Goal: Transaction & Acquisition: Purchase product/service

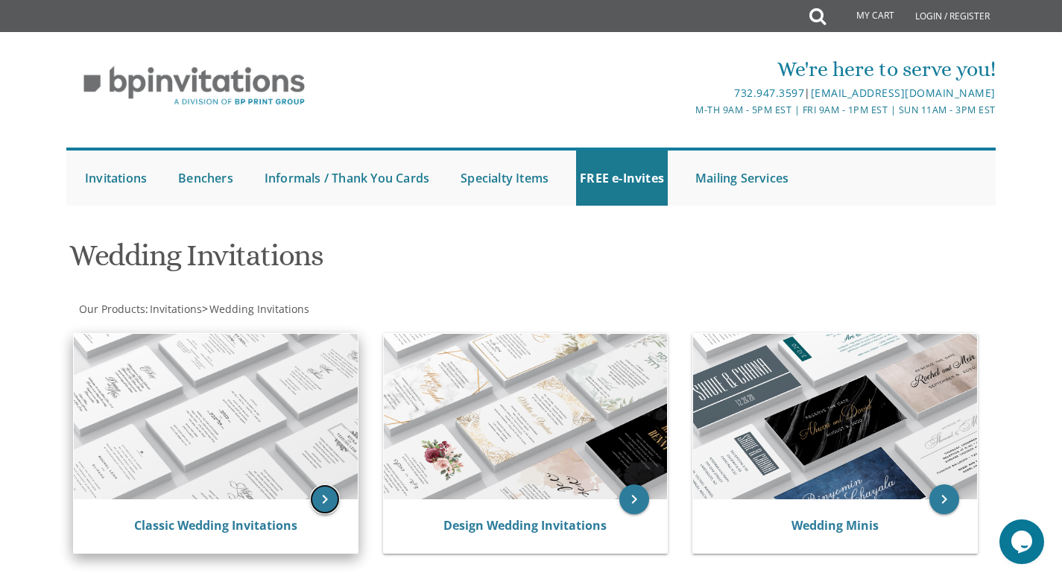
click at [328, 508] on icon "keyboard_arrow_right" at bounding box center [325, 500] width 30 height 30
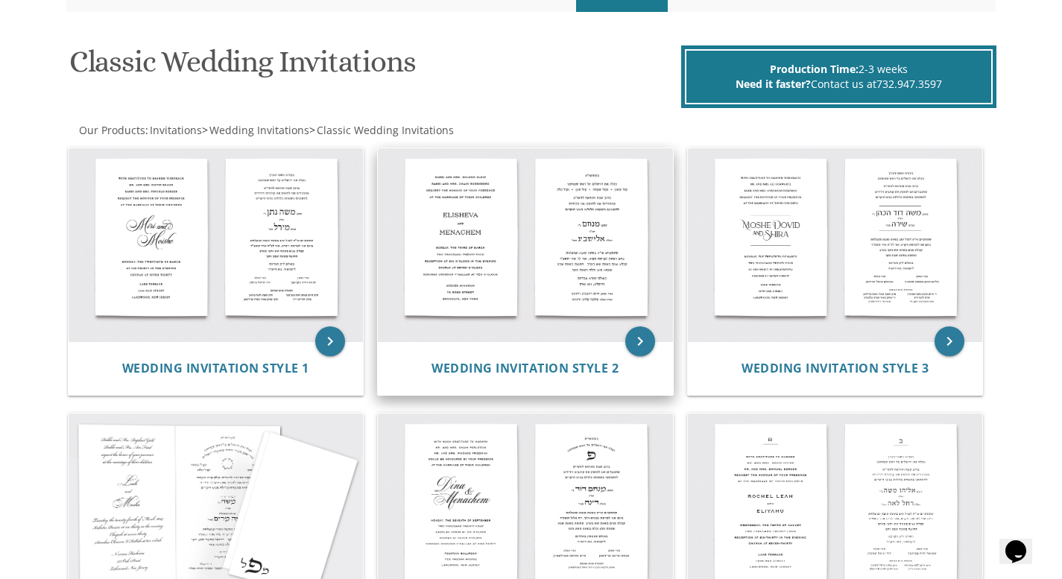
scroll to position [192, 0]
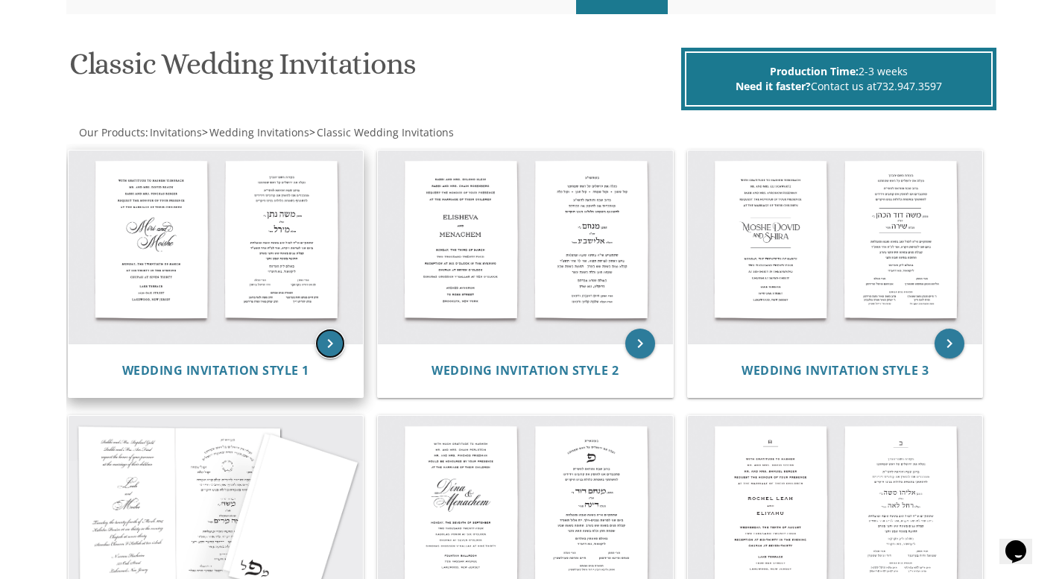
click at [329, 344] on icon "keyboard_arrow_right" at bounding box center [330, 344] width 30 height 30
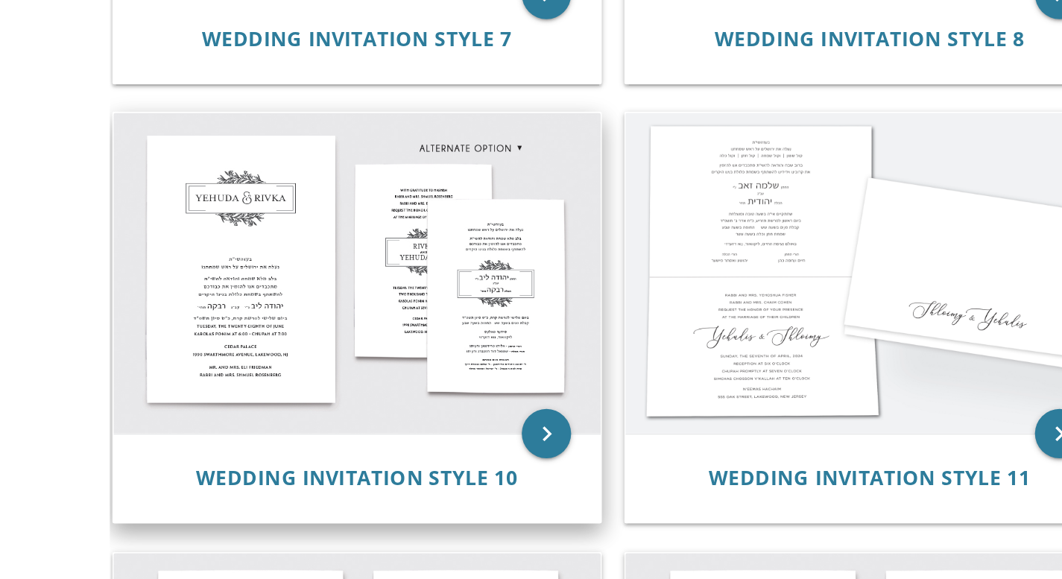
scroll to position [847, 0]
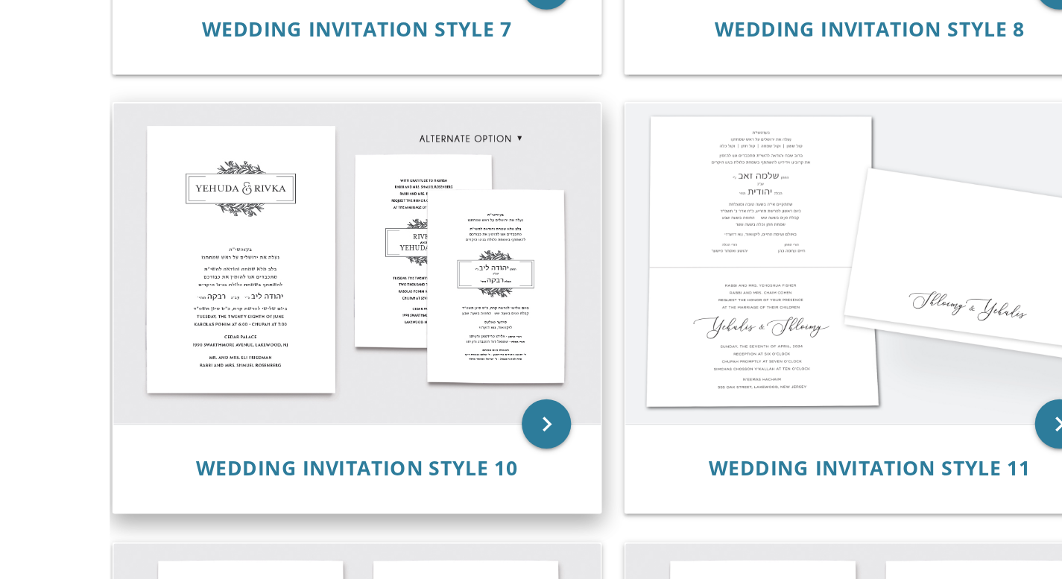
click at [306, 315] on img at bounding box center [216, 389] width 295 height 194
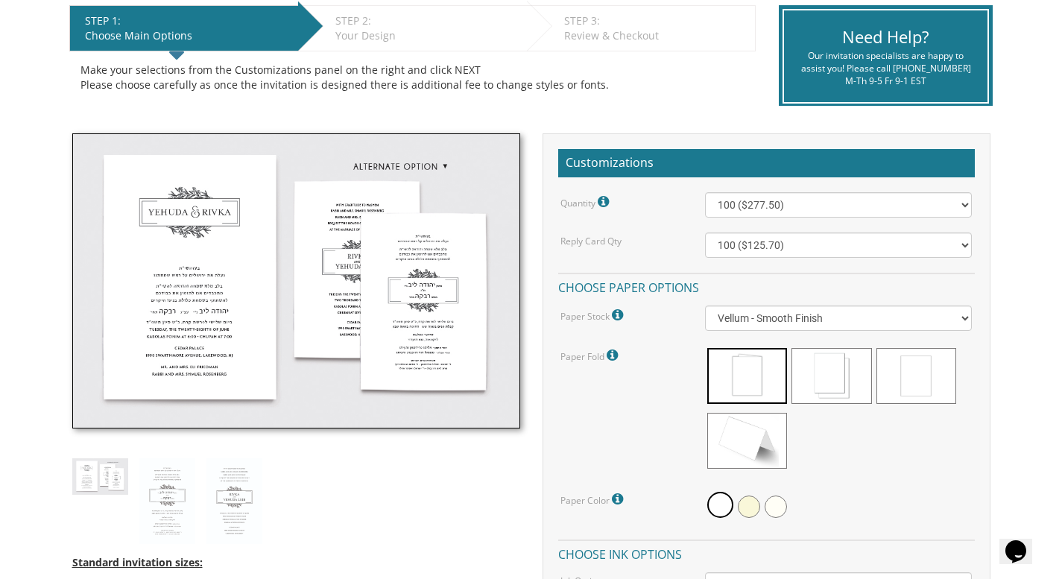
scroll to position [312, 0]
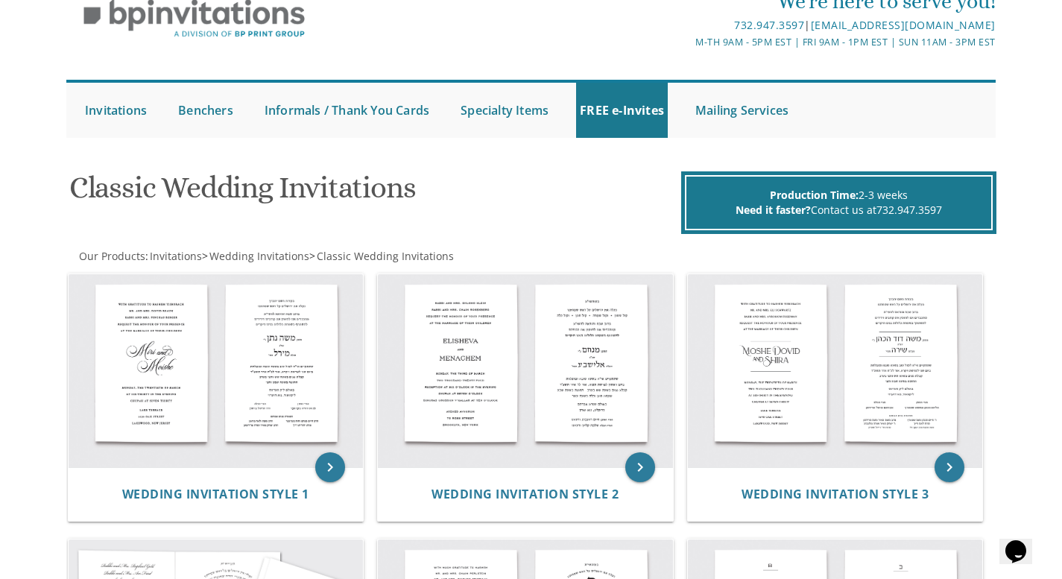
scroll to position [69, 0]
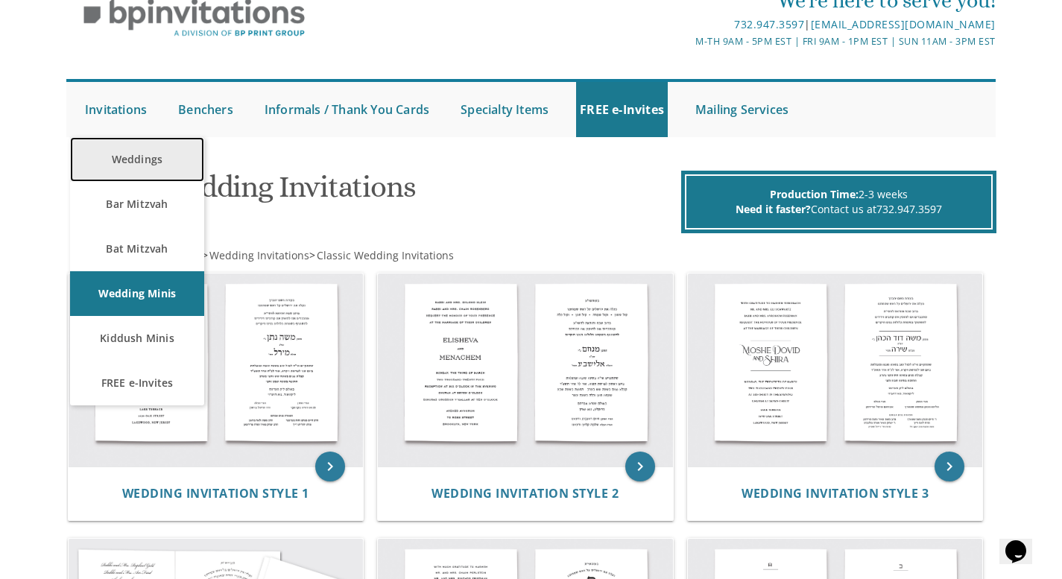
click at [156, 163] on link "Weddings" at bounding box center [137, 159] width 134 height 45
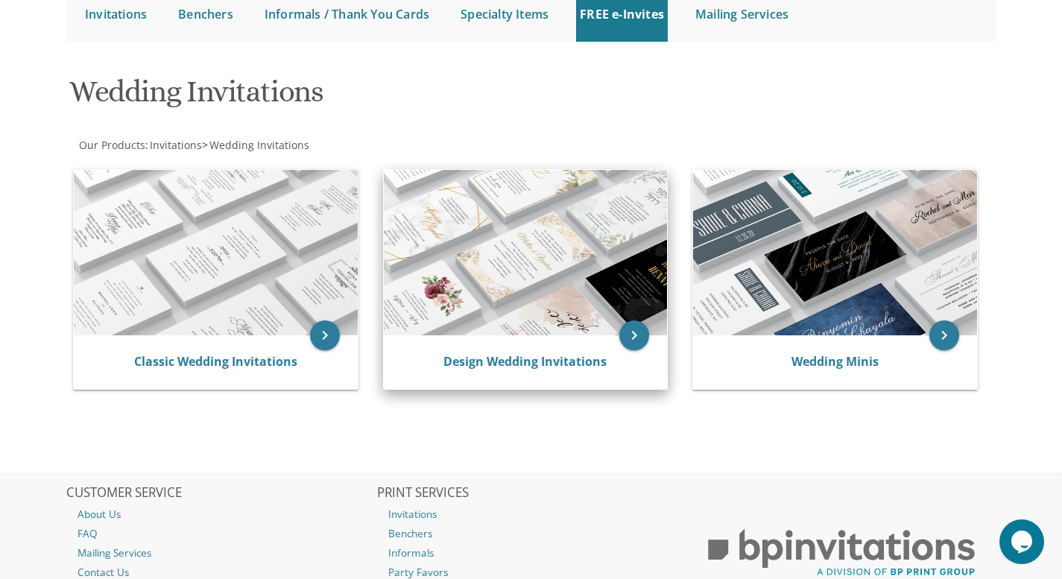
scroll to position [165, 0]
click at [628, 353] on div "Design Wedding Invitations" at bounding box center [526, 362] width 248 height 18
click at [628, 334] on icon "keyboard_arrow_right" at bounding box center [635, 335] width 30 height 30
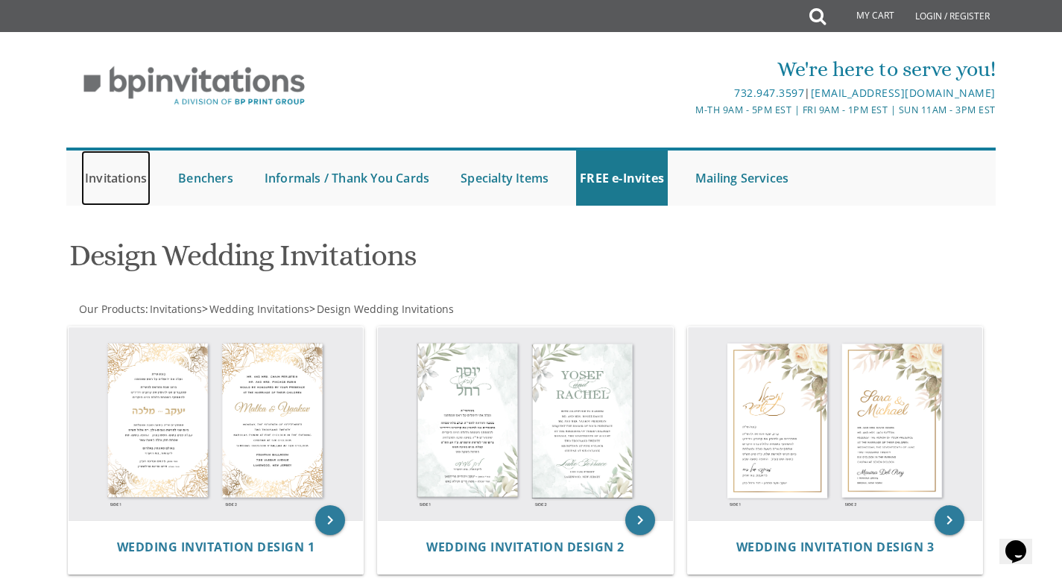
click at [125, 189] on link "Invitations" at bounding box center [115, 178] width 69 height 55
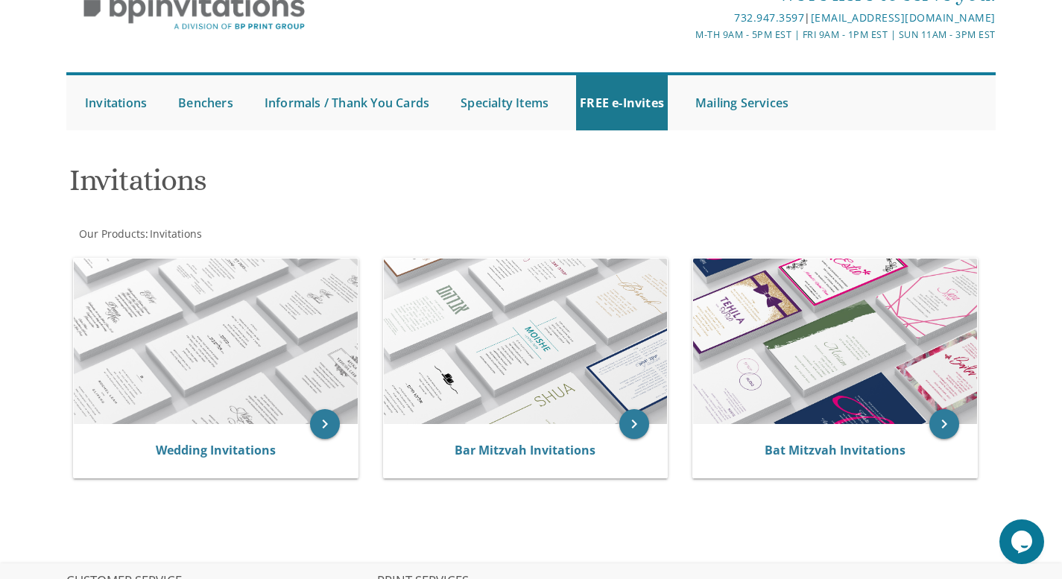
scroll to position [78, 0]
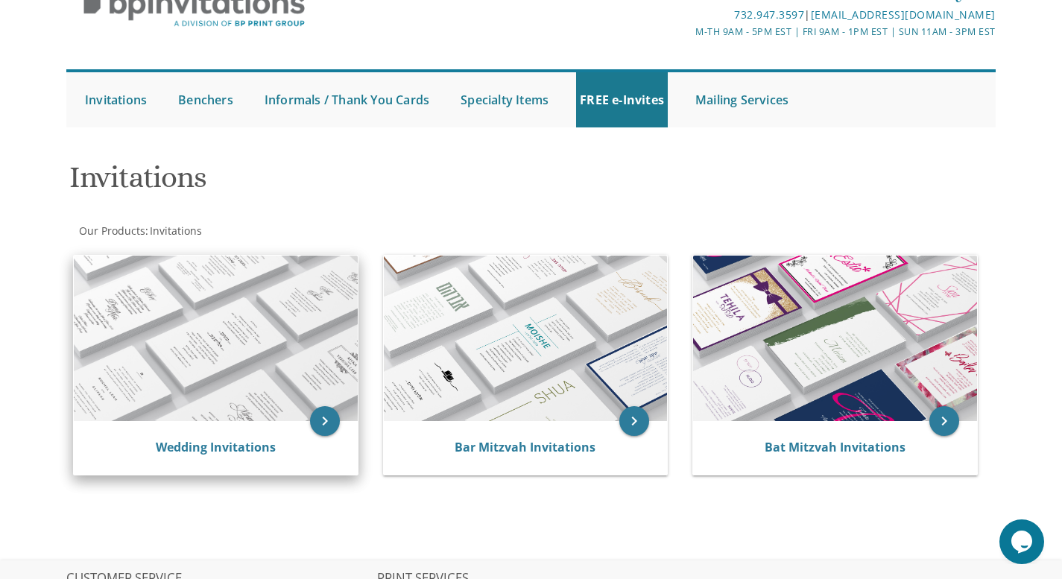
click at [268, 435] on div "Wedding Invitations" at bounding box center [216, 448] width 284 height 54
click at [335, 419] on icon "keyboard_arrow_right" at bounding box center [325, 421] width 30 height 30
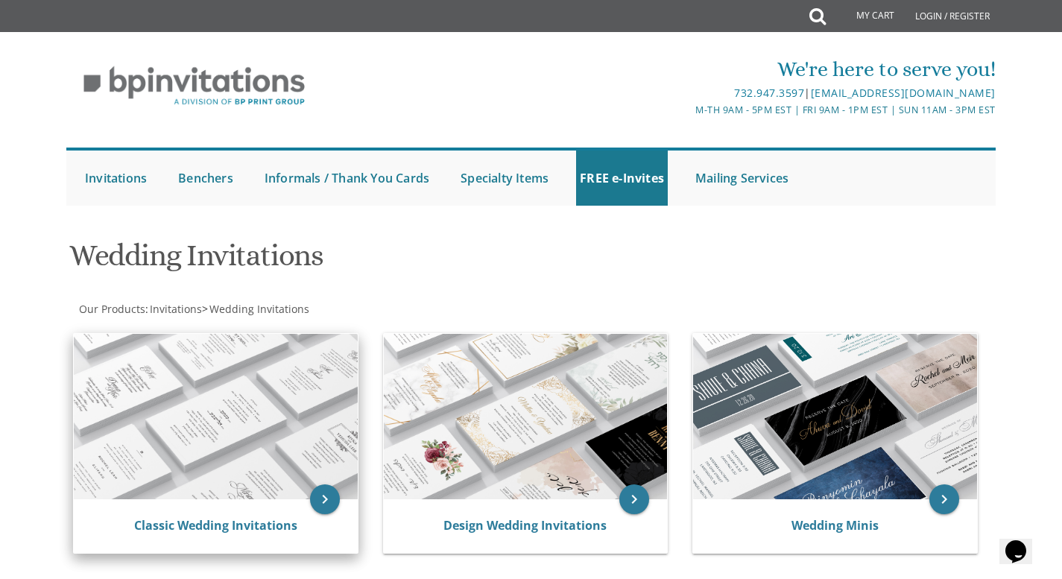
click at [250, 380] on img at bounding box center [216, 417] width 284 height 166
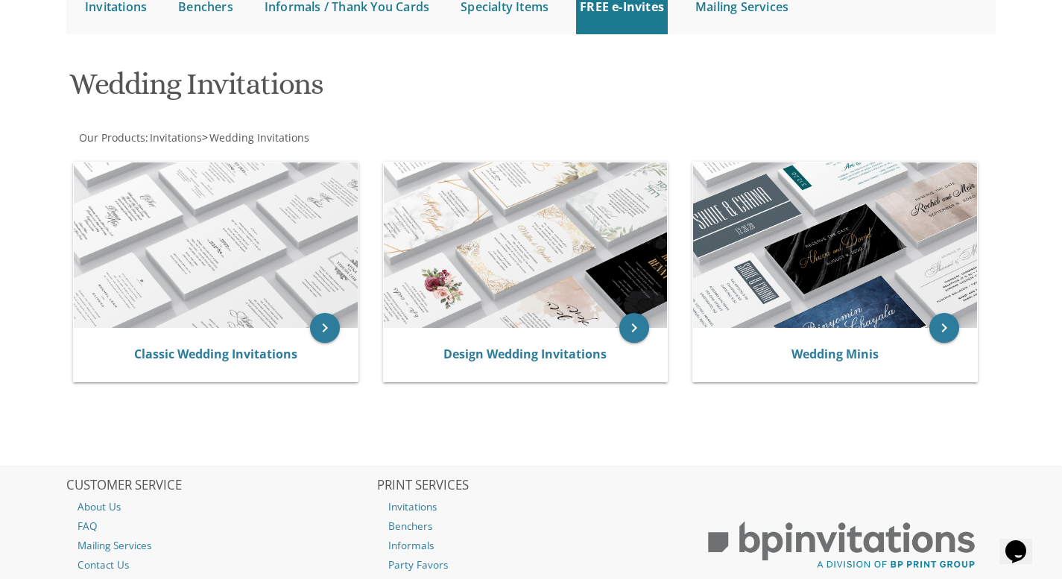
scroll to position [290, 0]
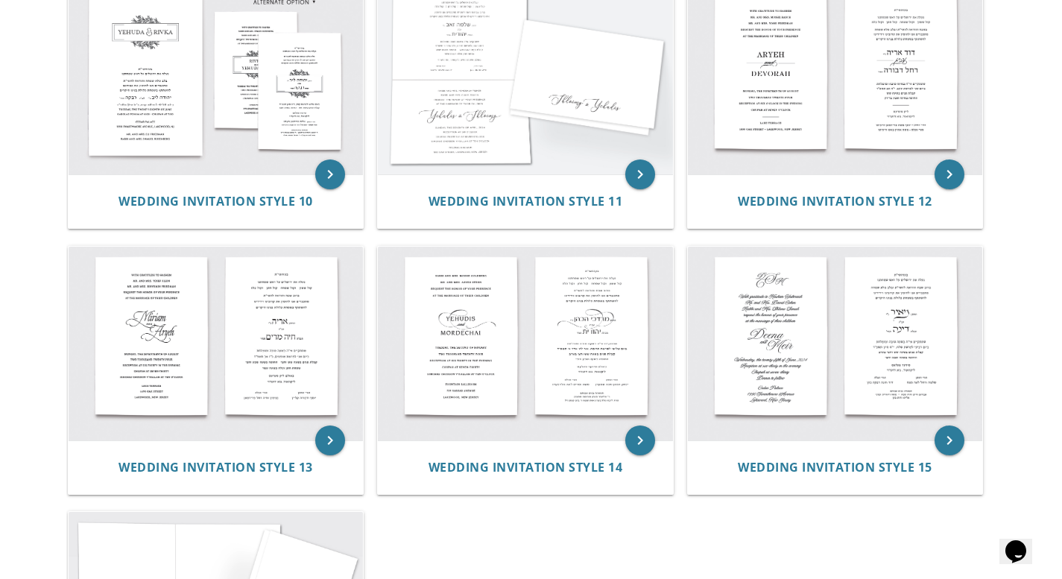
scroll to position [1162, 0]
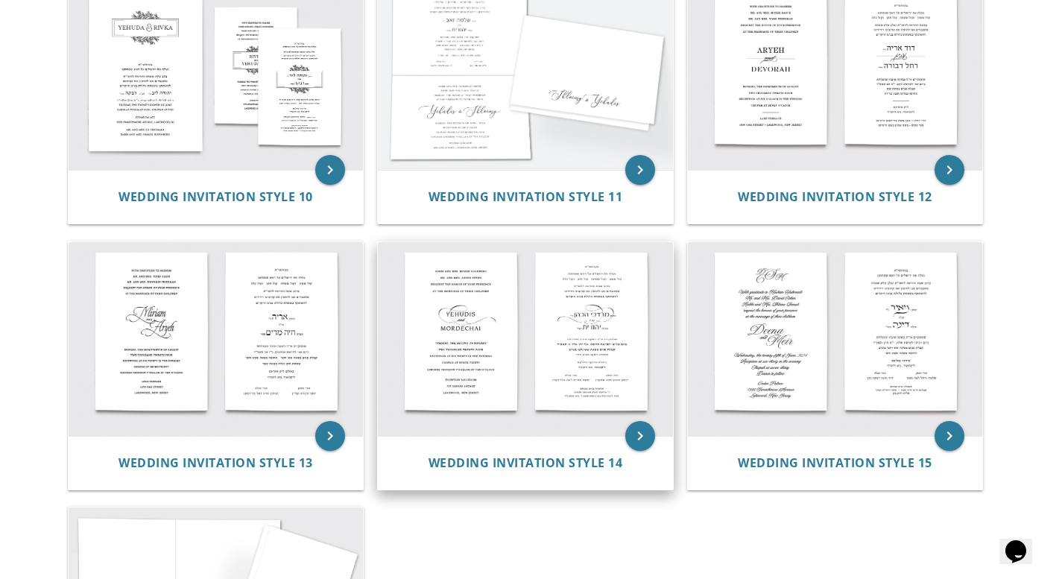
click at [514, 426] on img at bounding box center [525, 339] width 295 height 194
click at [640, 442] on icon "keyboard_arrow_right" at bounding box center [641, 436] width 30 height 30
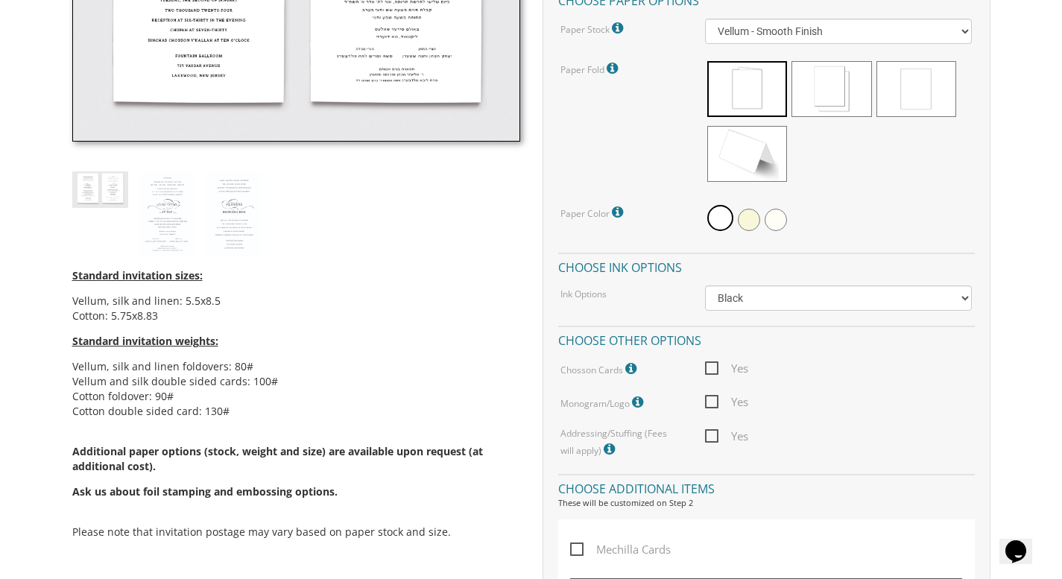
scroll to position [611, 0]
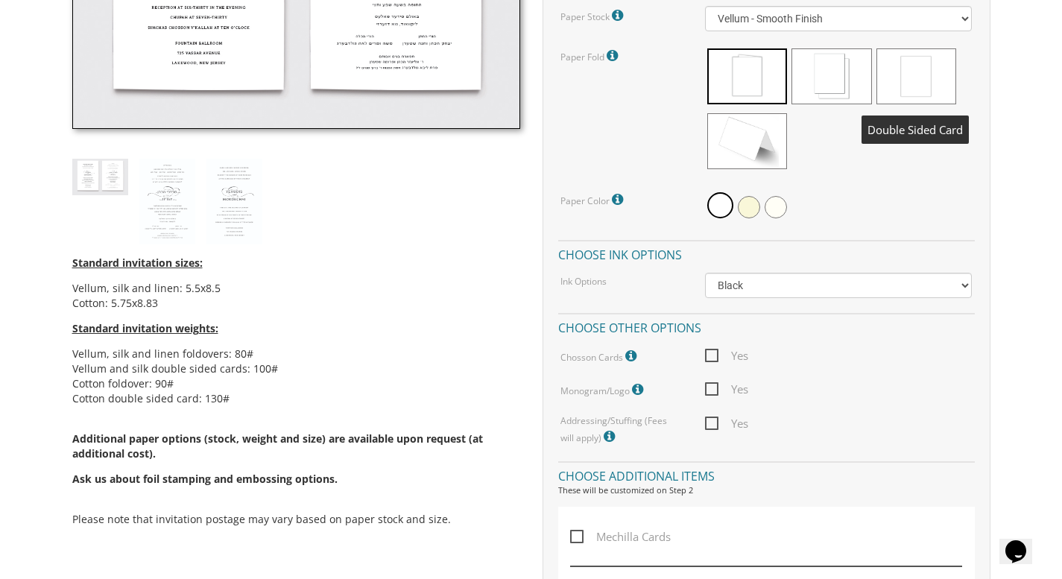
click at [931, 85] on span at bounding box center [917, 76] width 80 height 56
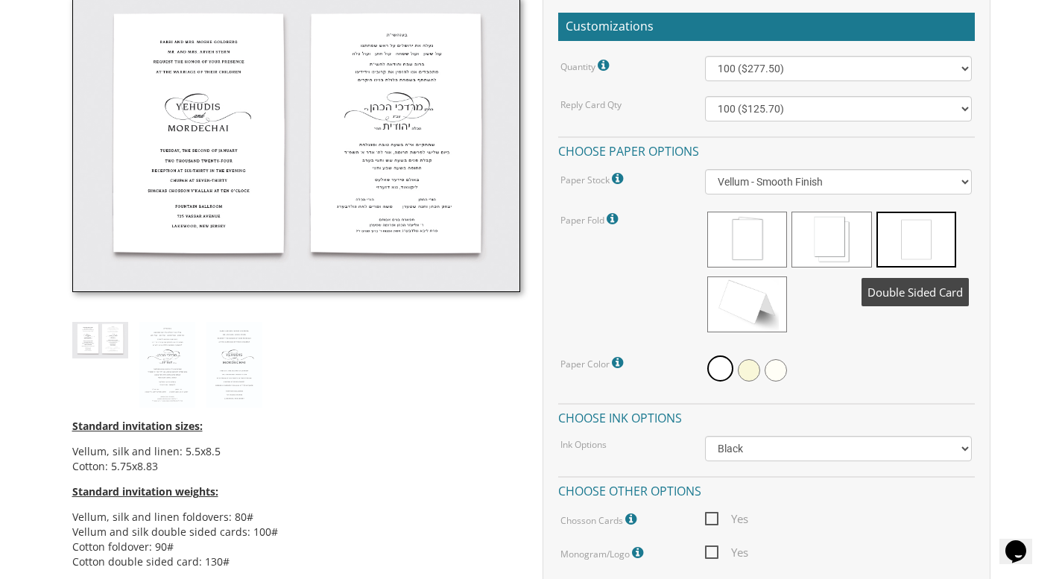
scroll to position [441, 0]
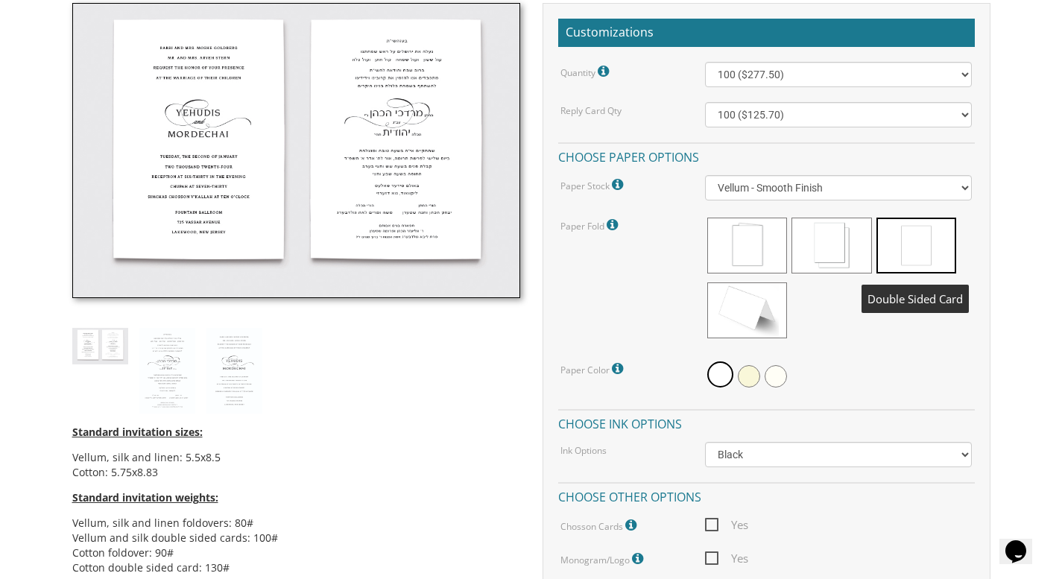
click at [904, 232] on span at bounding box center [917, 246] width 80 height 56
click at [812, 260] on span at bounding box center [832, 246] width 80 height 56
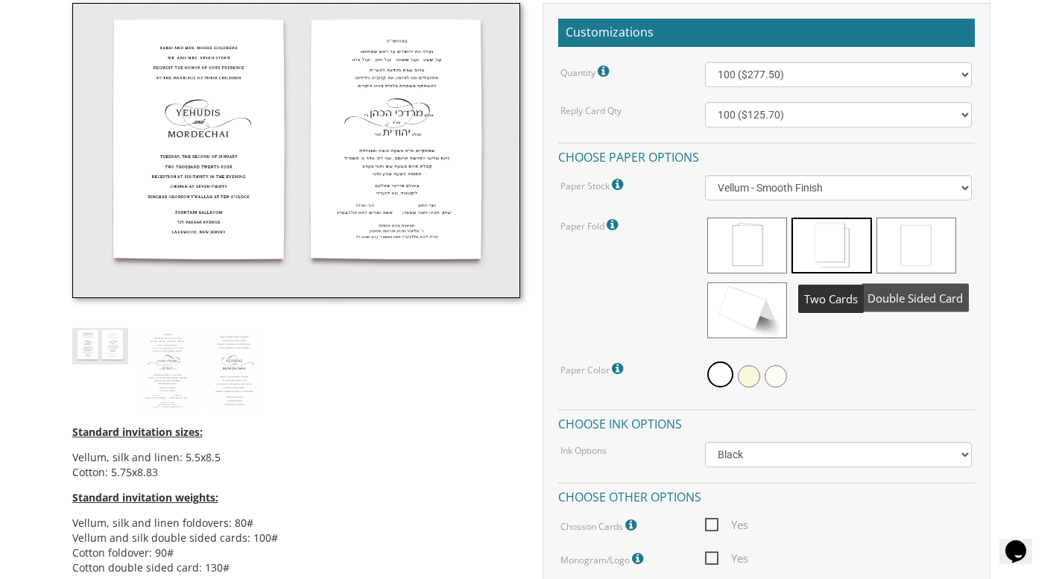
click at [919, 250] on span at bounding box center [917, 246] width 80 height 56
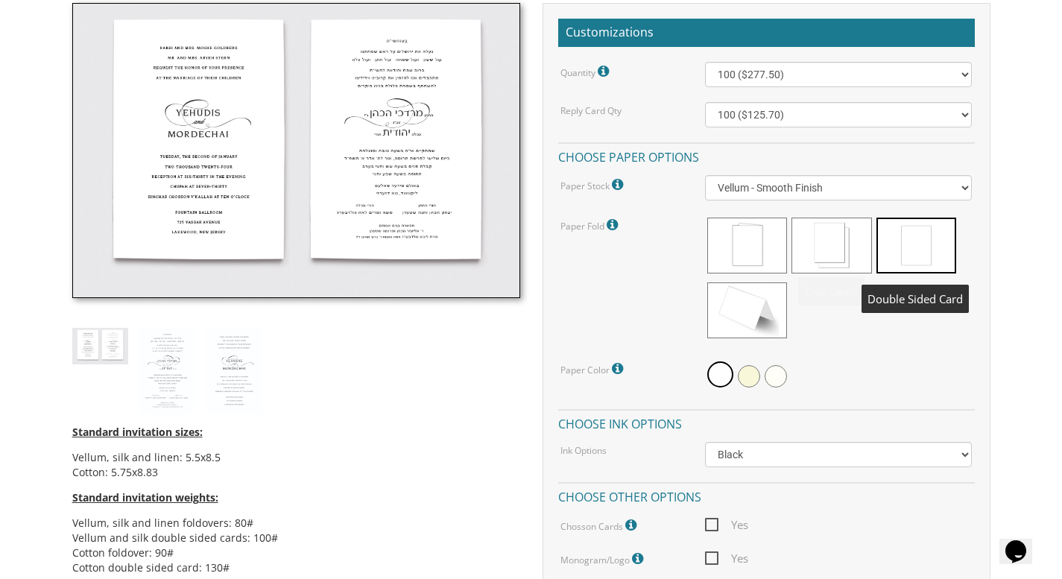
click at [941, 253] on span at bounding box center [917, 246] width 80 height 56
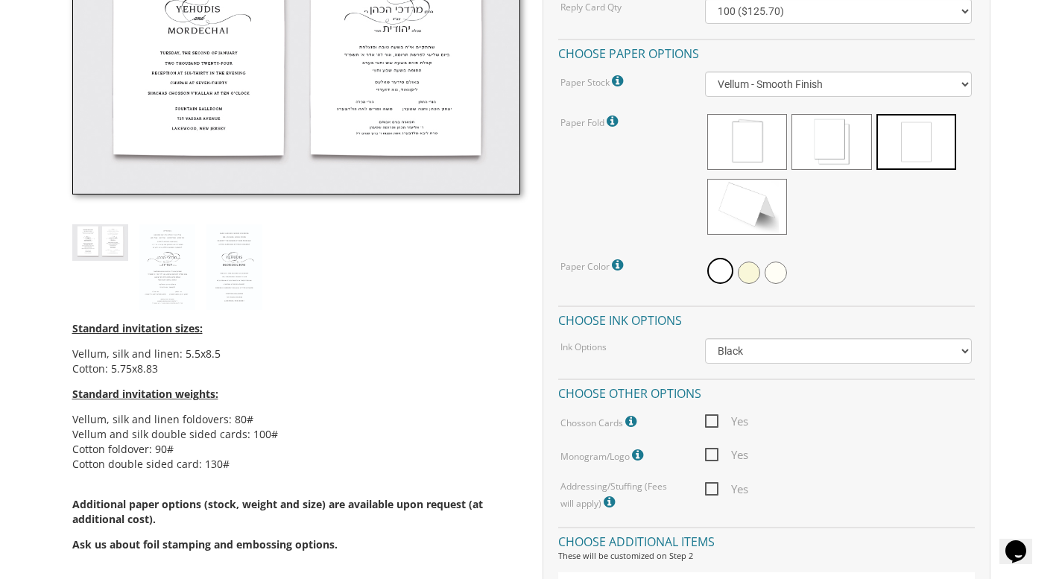
scroll to position [548, 0]
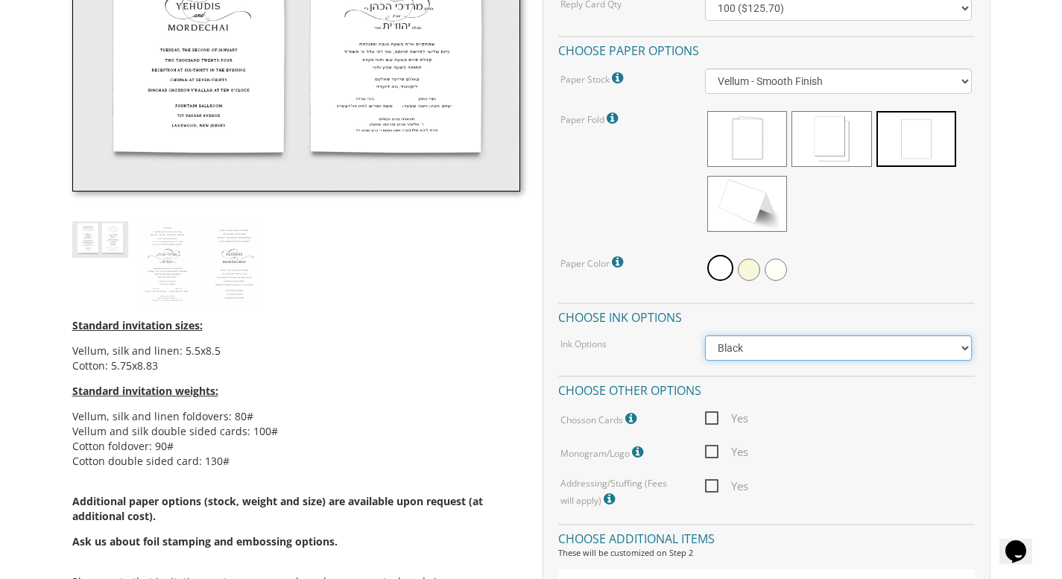
click at [886, 351] on select "Black Colored Ink ($65.00) Black + One Color ($211.00) Two Colors ($265.00)" at bounding box center [838, 348] width 267 height 25
click at [705, 336] on select "Black Colored Ink ($65.00) Black + One Color ($211.00) Two Colors ($265.00)" at bounding box center [838, 348] width 267 height 25
click at [715, 452] on span "Yes" at bounding box center [726, 452] width 43 height 19
click at [715, 452] on input "Yes" at bounding box center [710, 451] width 10 height 10
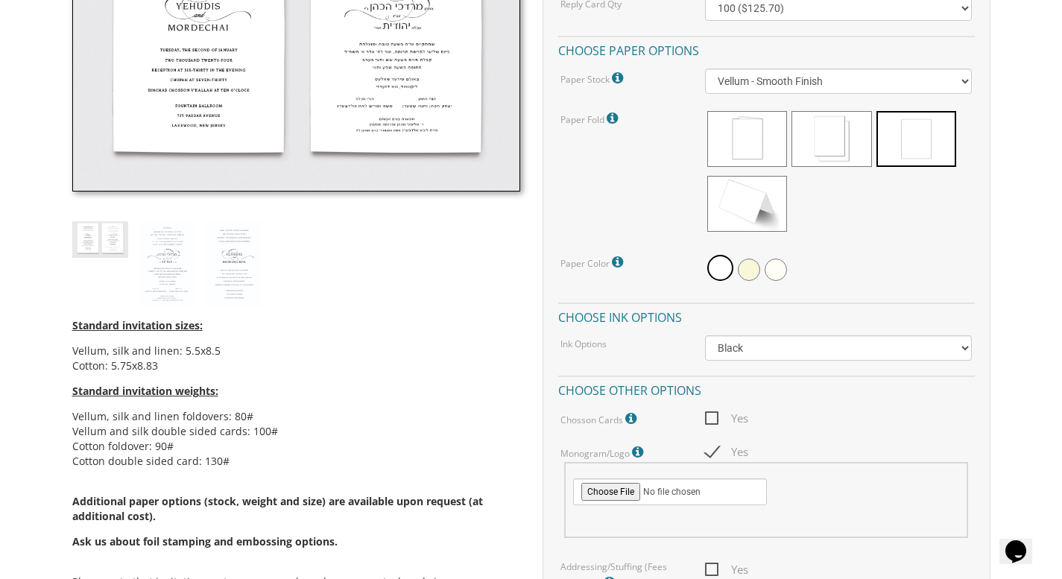
click at [711, 456] on span "Yes" at bounding box center [726, 452] width 43 height 19
click at [711, 456] on input "Yes" at bounding box center [710, 451] width 10 height 10
checkbox input "false"
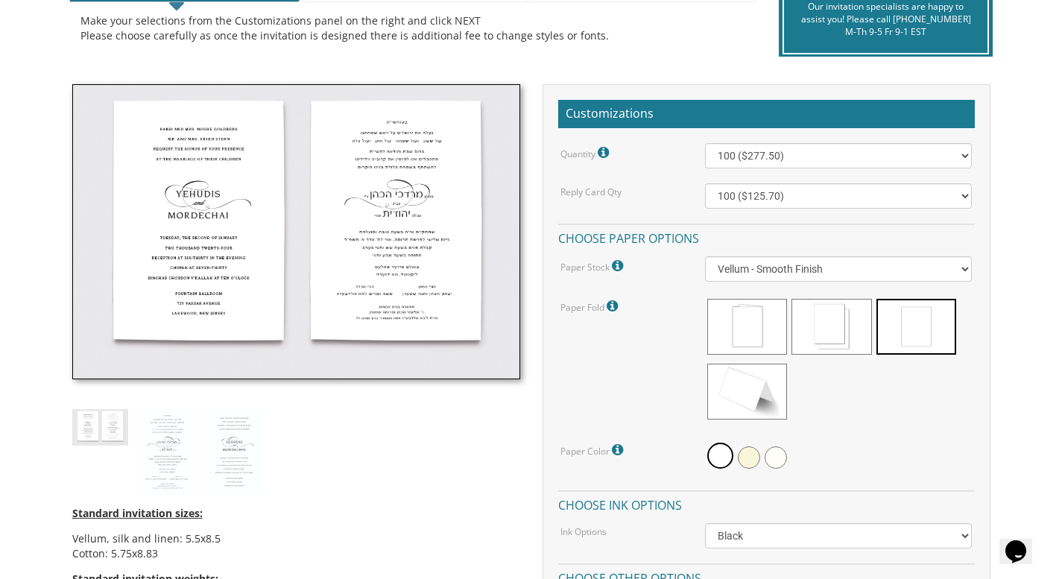
scroll to position [359, 0]
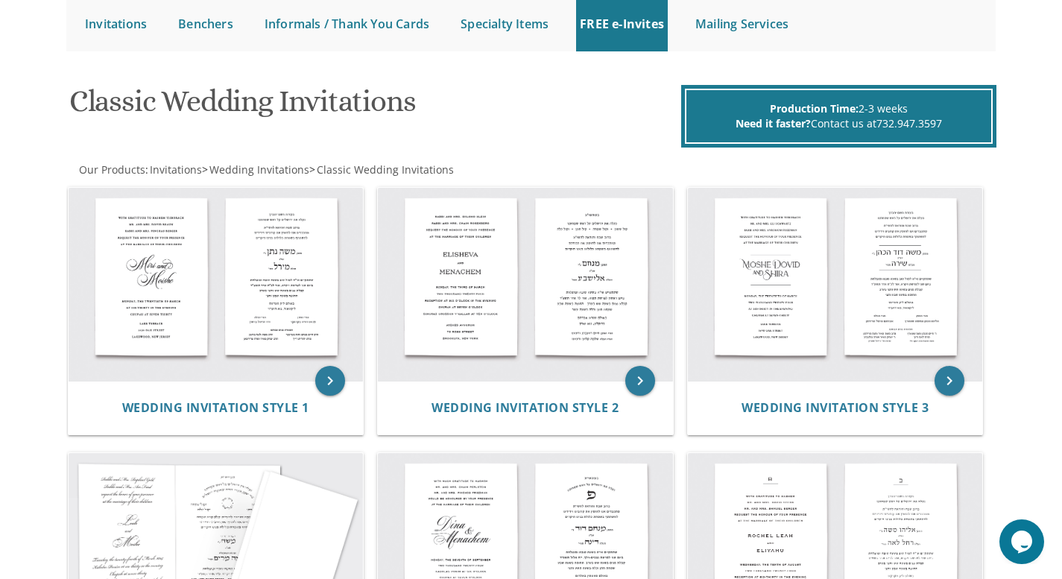
scroll to position [155, 0]
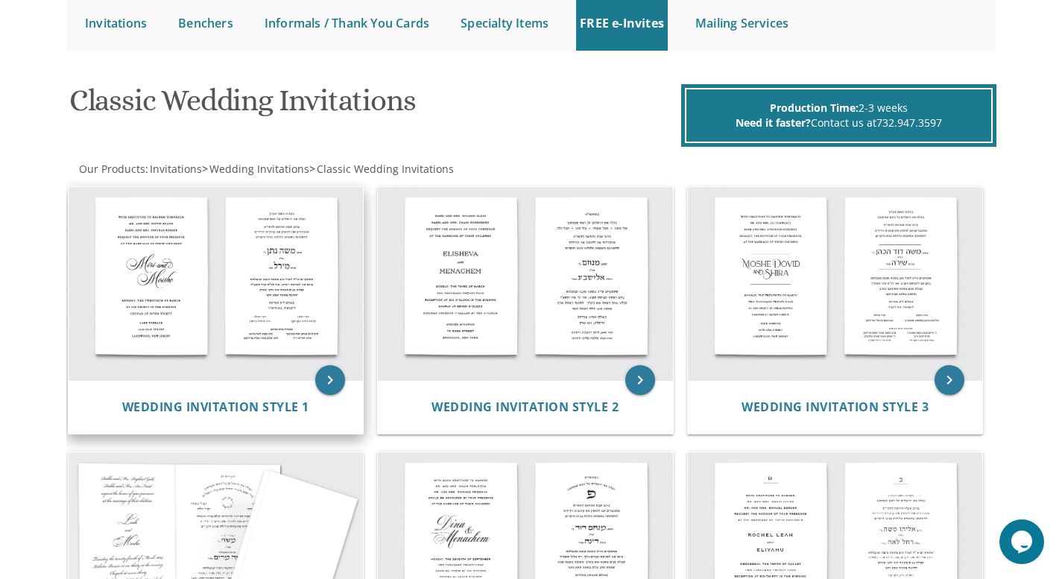
click at [265, 315] on img at bounding box center [216, 284] width 295 height 194
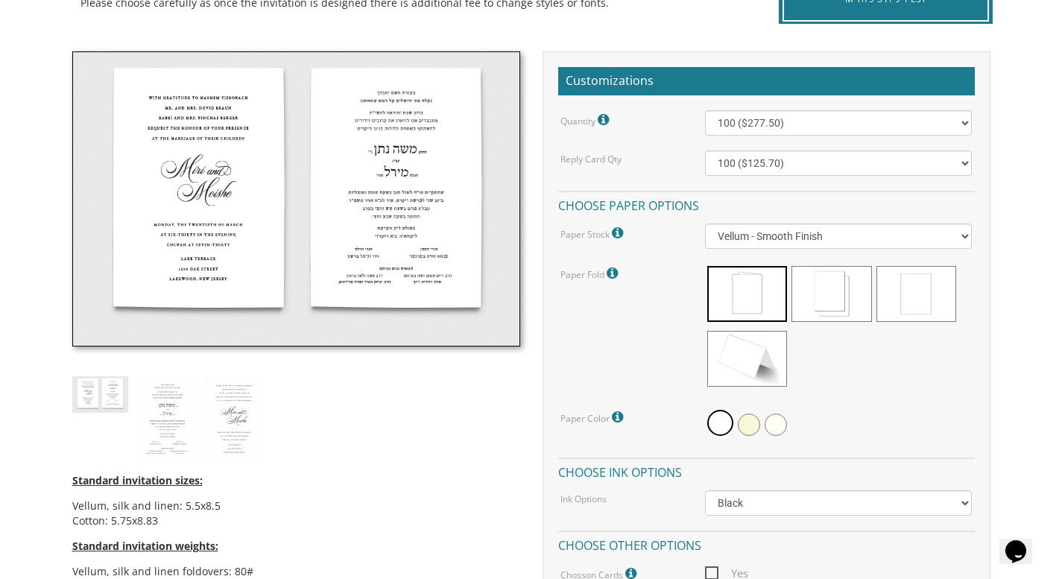
scroll to position [391, 0]
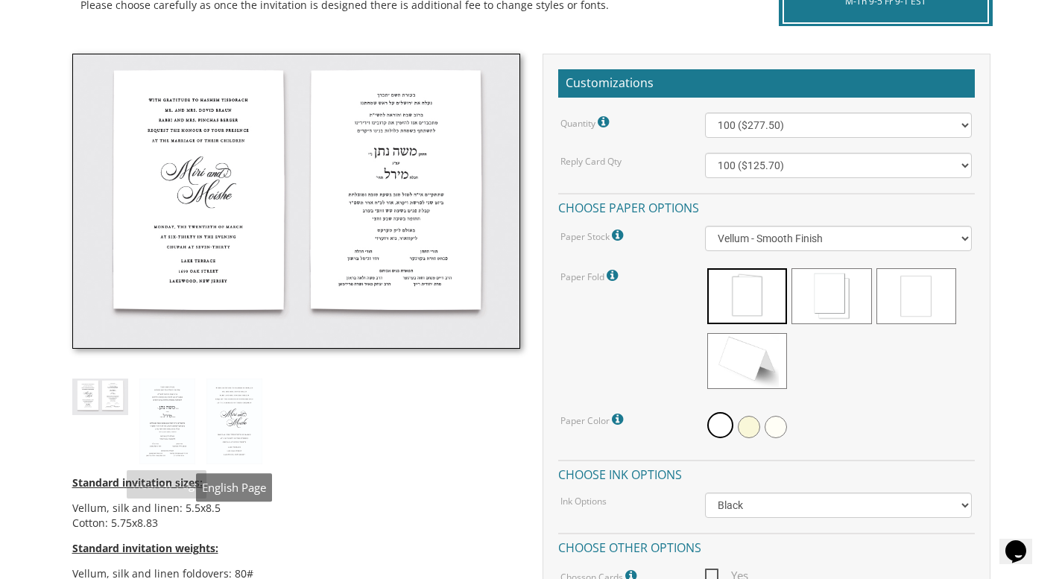
click at [185, 402] on img at bounding box center [167, 422] width 56 height 86
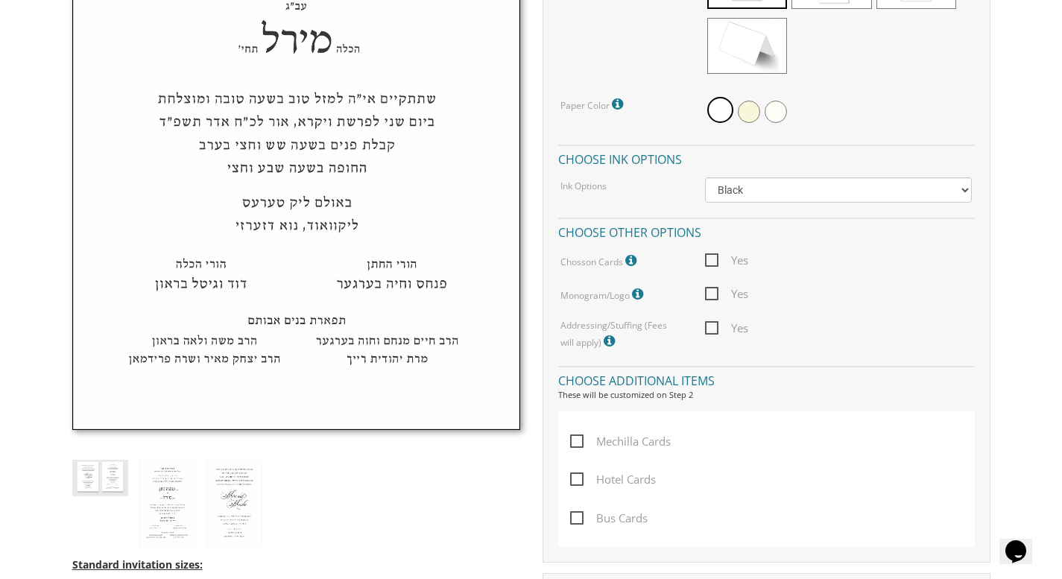
scroll to position [720, 0]
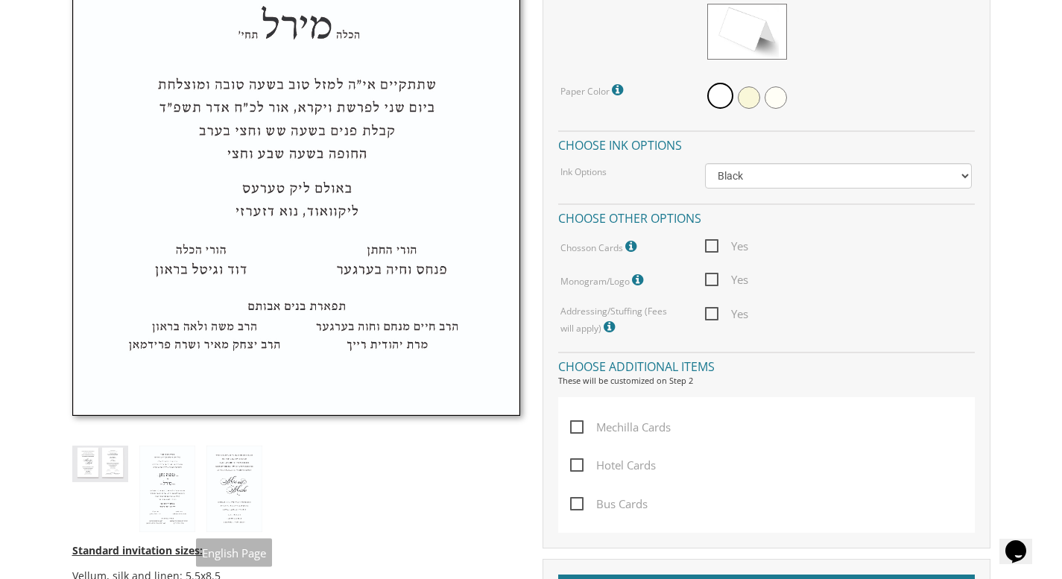
click at [228, 458] on img at bounding box center [235, 489] width 56 height 86
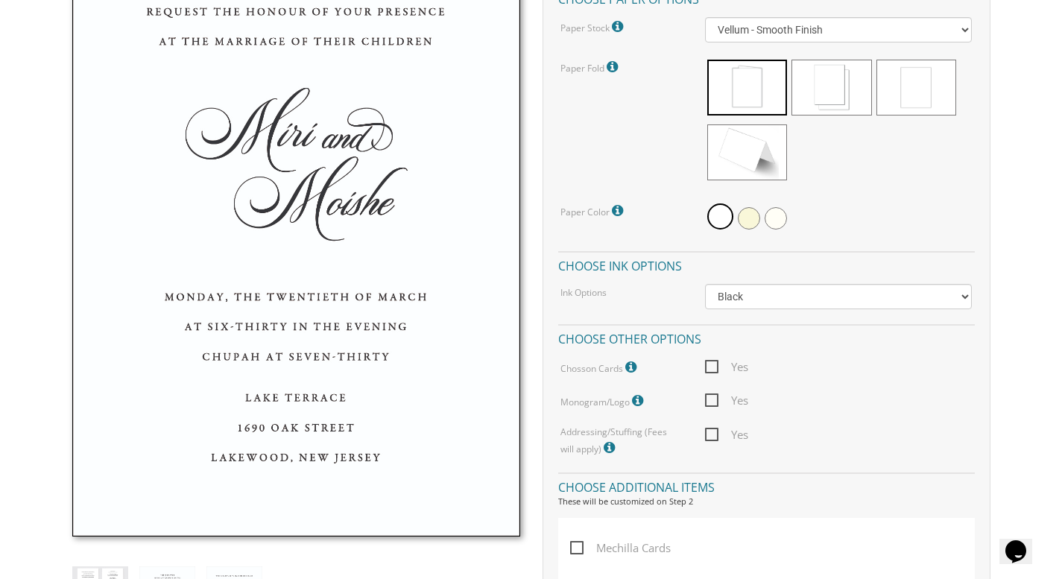
scroll to position [552, 0]
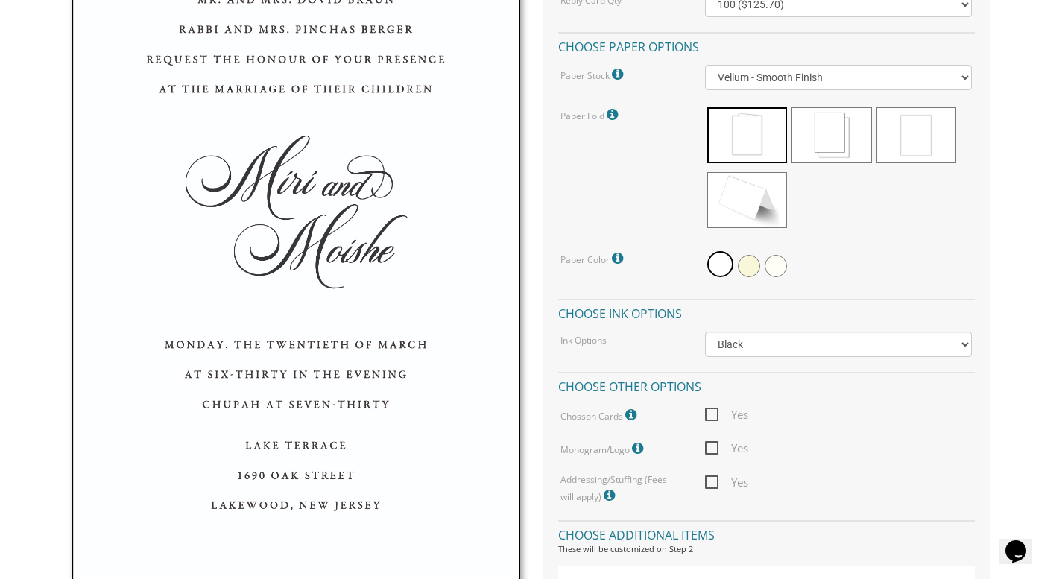
click at [749, 331] on div "Quantity Please note: Quantities may be modified after order completion. For we…" at bounding box center [766, 229] width 417 height 554
click at [749, 344] on select "Black Colored Ink ($65.00) Black + One Color ($211.00) Two Colors ($265.00)" at bounding box center [838, 344] width 267 height 25
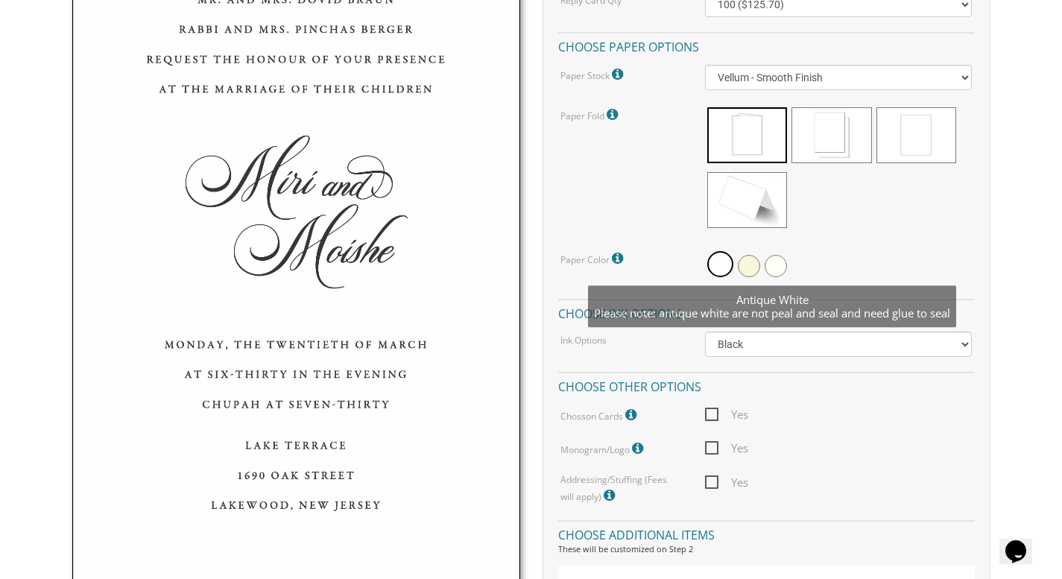
click at [774, 265] on span at bounding box center [776, 266] width 22 height 22
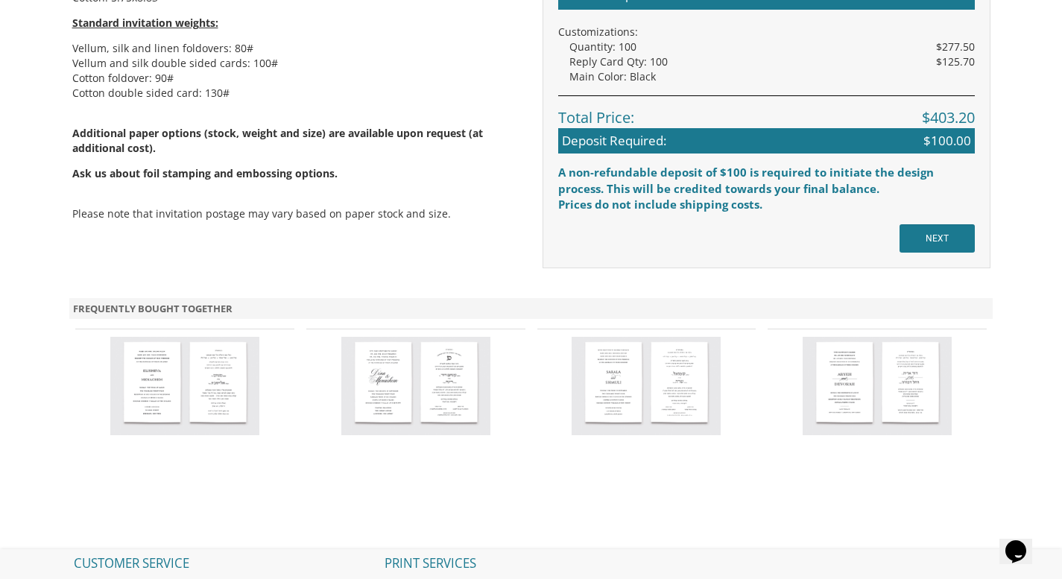
scroll to position [1318, 0]
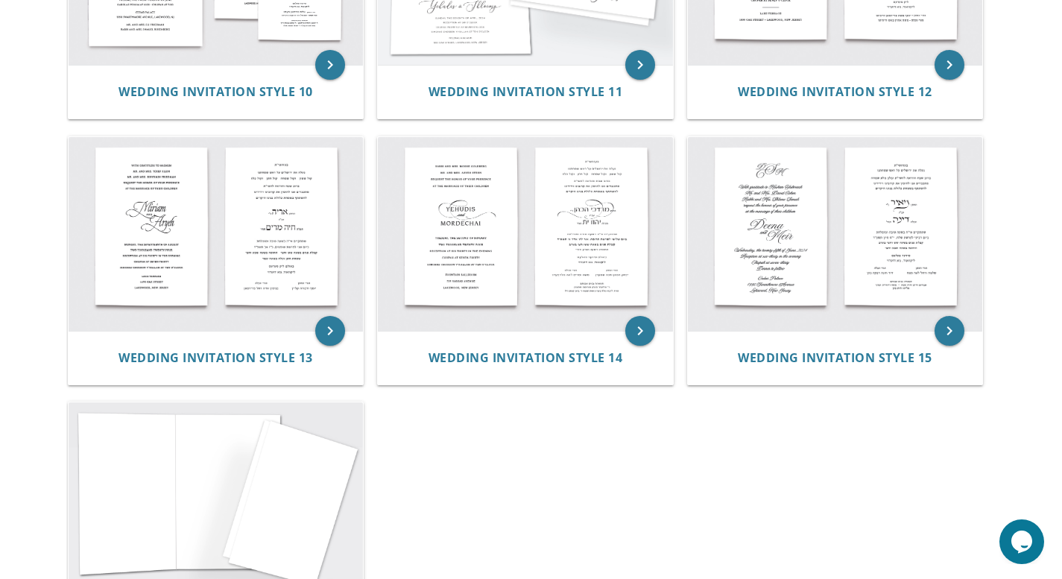
scroll to position [1267, 0]
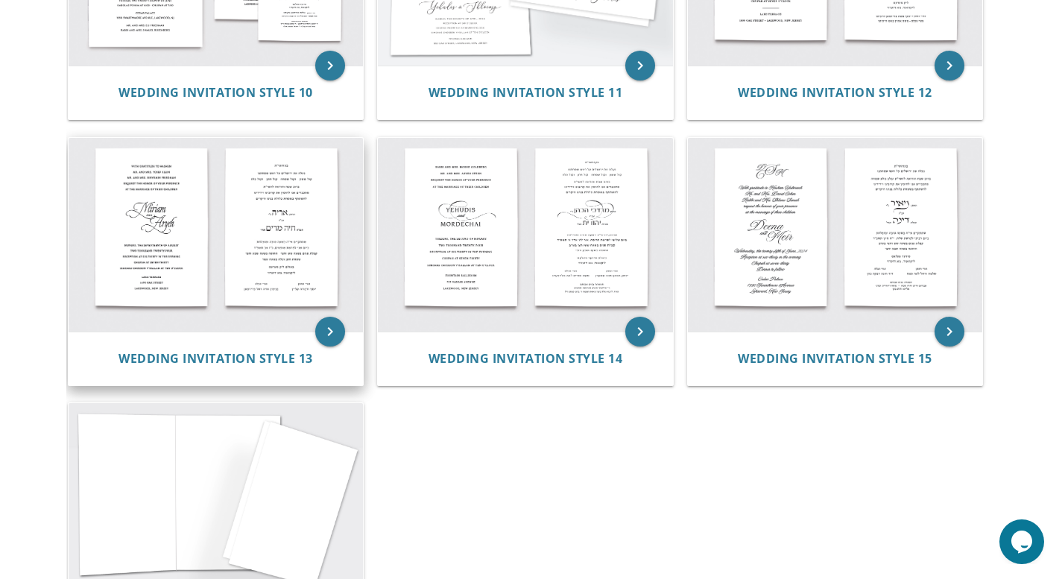
click at [156, 242] on img at bounding box center [216, 235] width 295 height 194
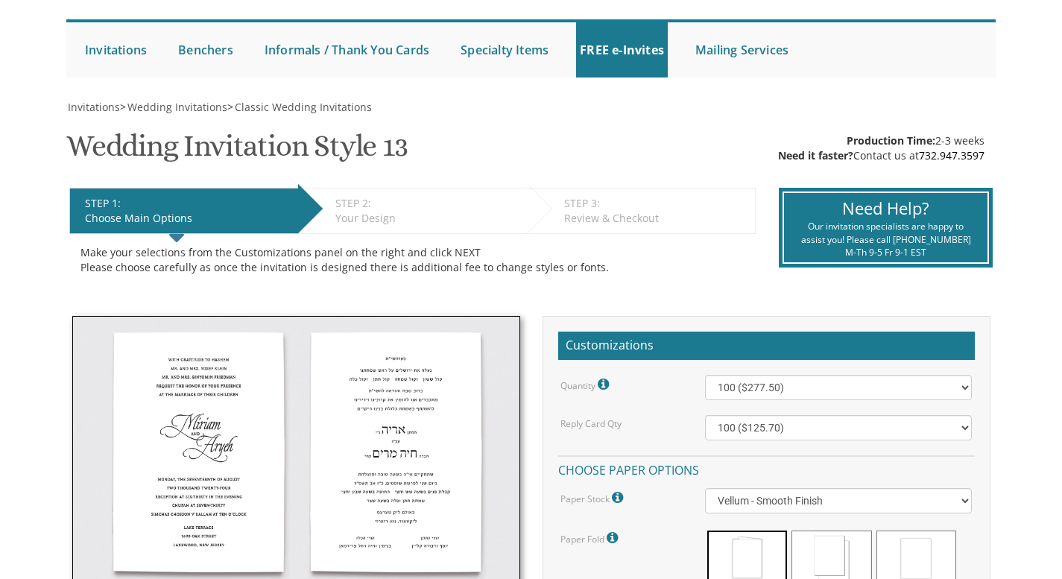
scroll to position [393, 0]
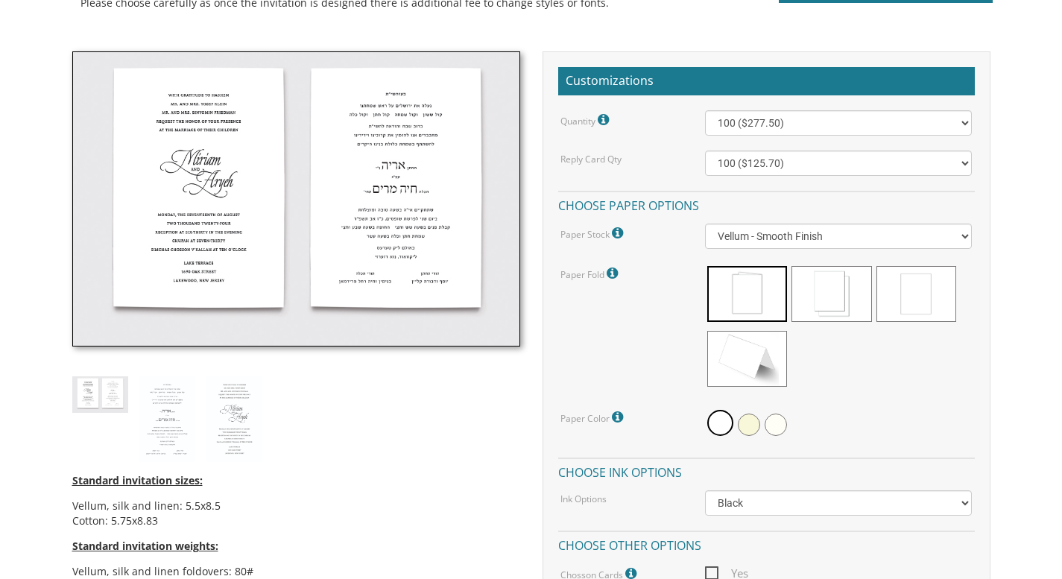
click at [139, 377] on img at bounding box center [167, 420] width 56 height 86
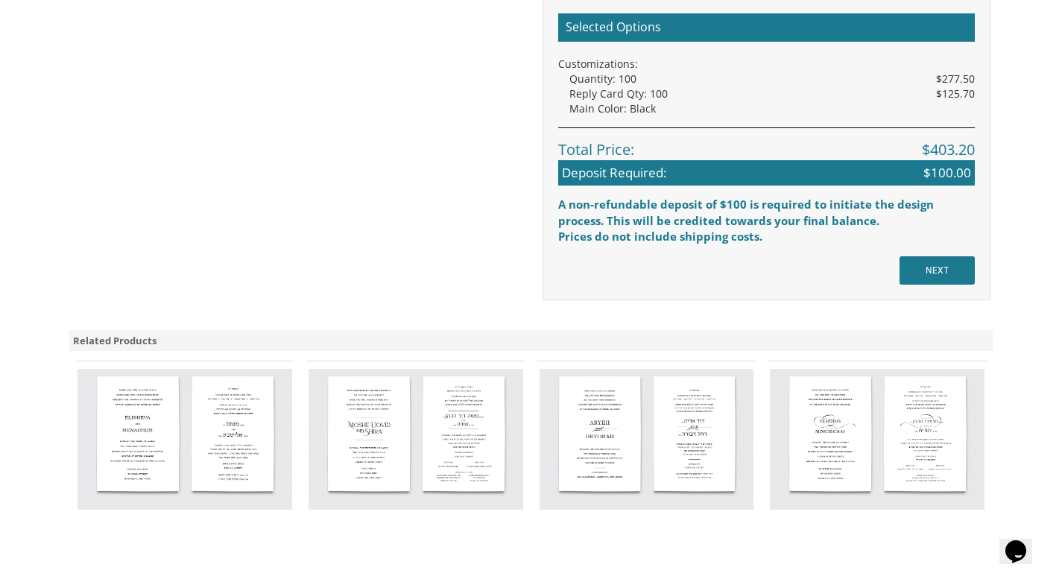
scroll to position [1282, 0]
click at [942, 278] on input "NEXT" at bounding box center [937, 270] width 75 height 28
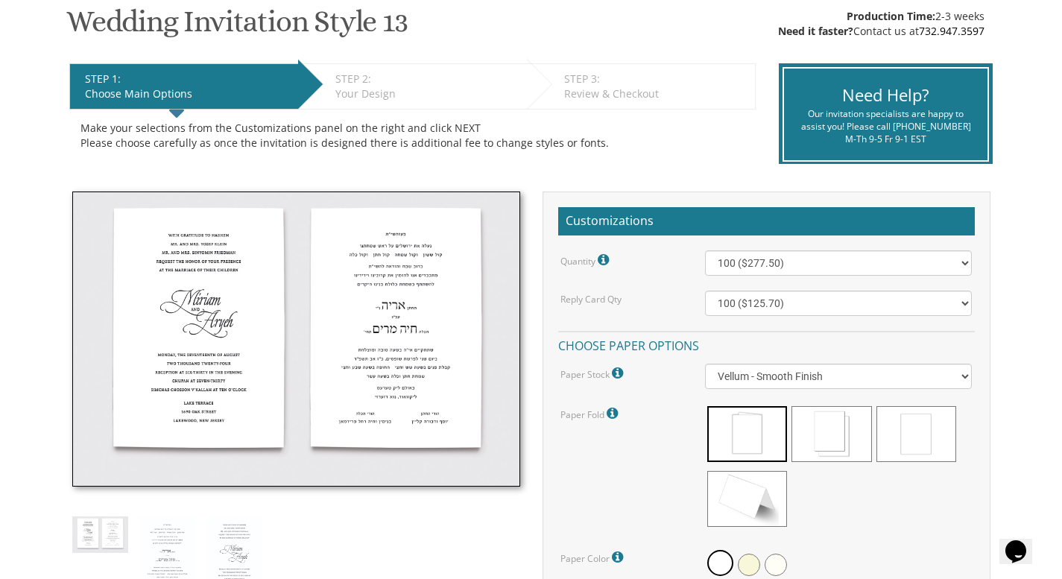
scroll to position [268, 0]
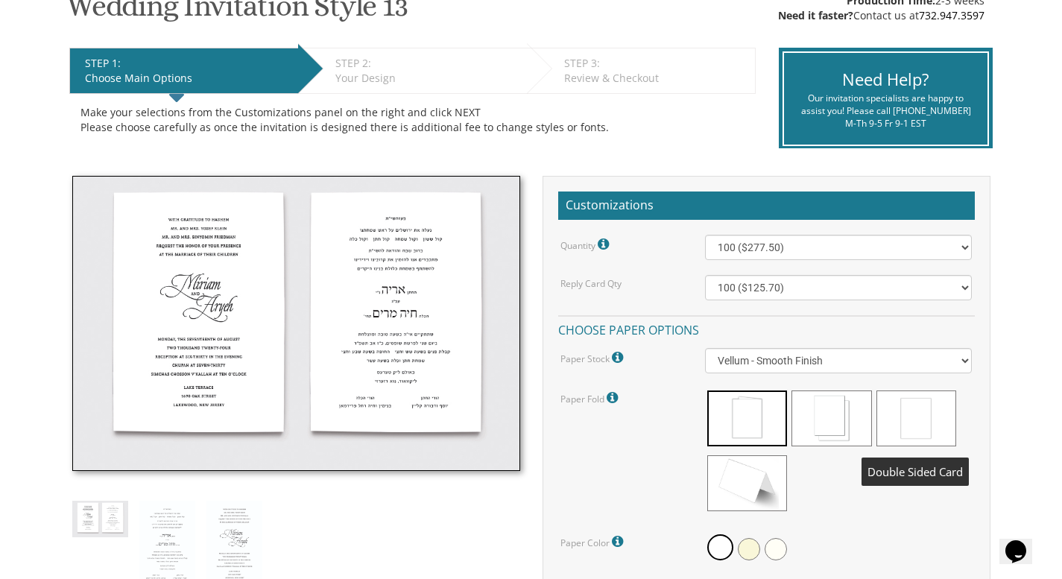
click at [914, 415] on span at bounding box center [917, 419] width 80 height 56
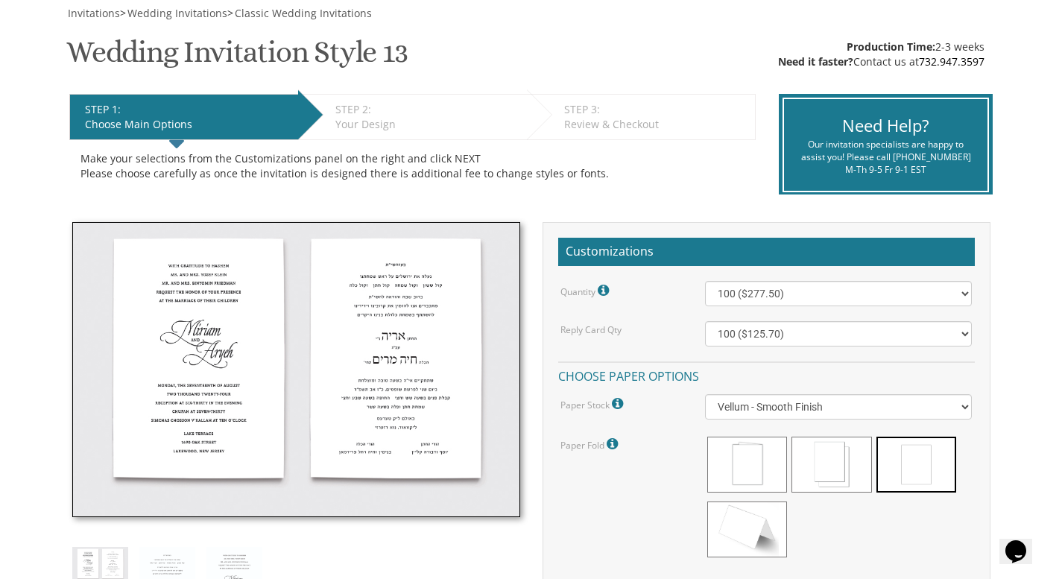
scroll to position [239, 0]
